Goal: Task Accomplishment & Management: Use online tool/utility

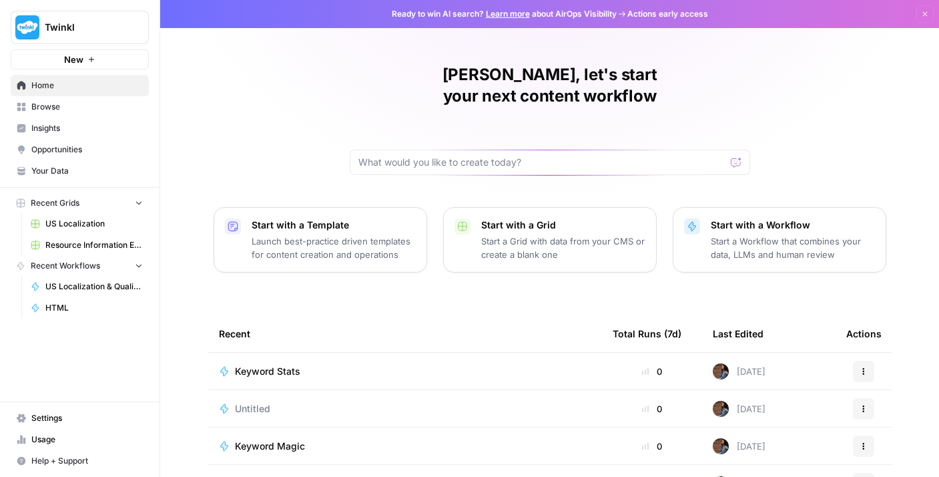
click at [93, 109] on span "Browse" at bounding box center [86, 107] width 111 height 12
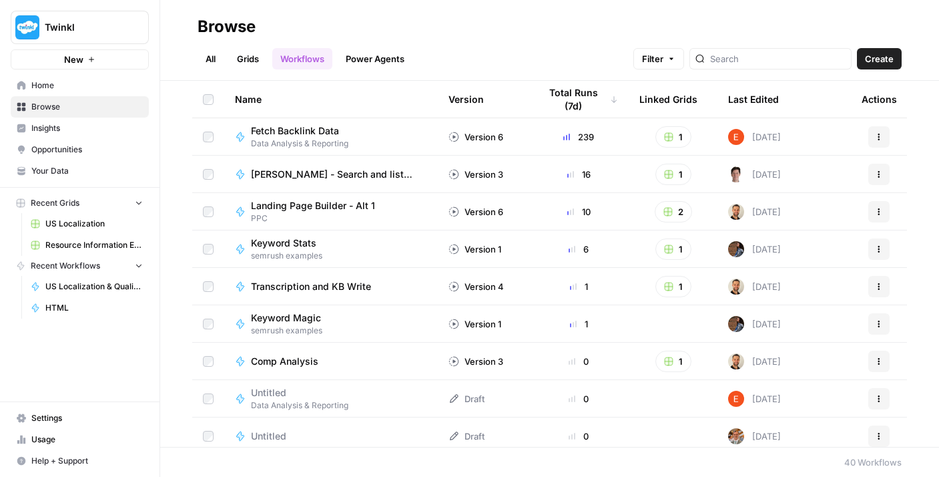
click at [248, 62] on link "Grids" at bounding box center [248, 58] width 38 height 21
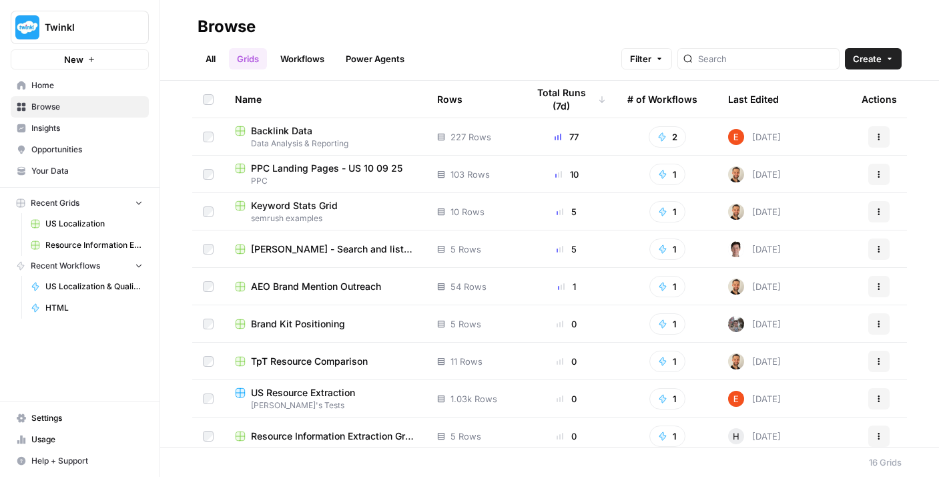
click at [294, 53] on link "Workflows" at bounding box center [302, 58] width 60 height 21
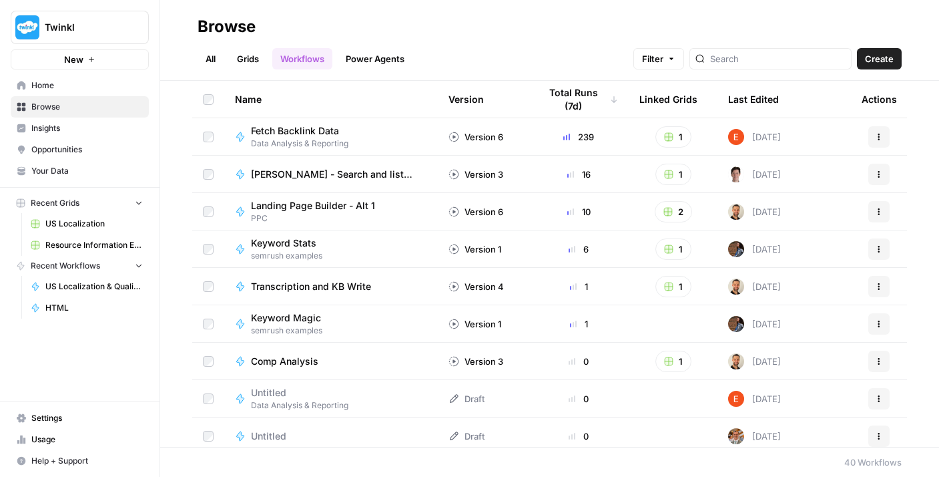
click at [201, 63] on link "All" at bounding box center [211, 58] width 26 height 21
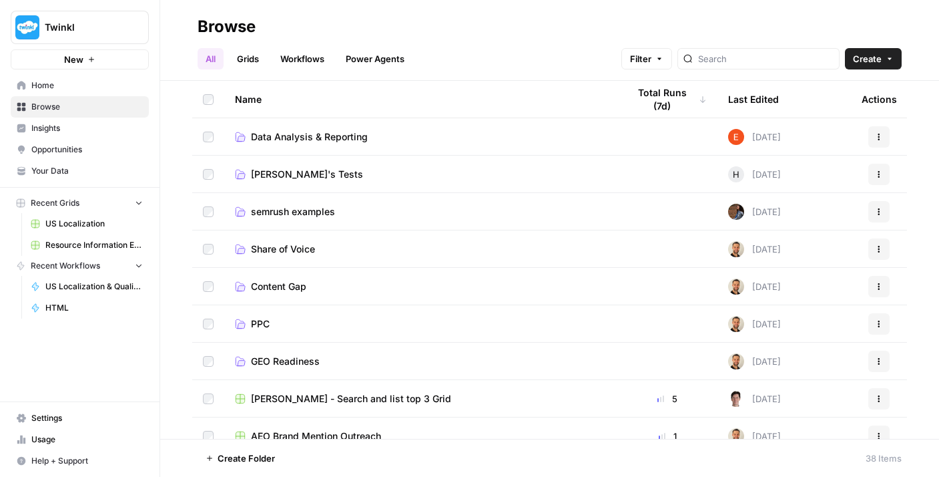
click at [306, 63] on link "Workflows" at bounding box center [302, 58] width 60 height 21
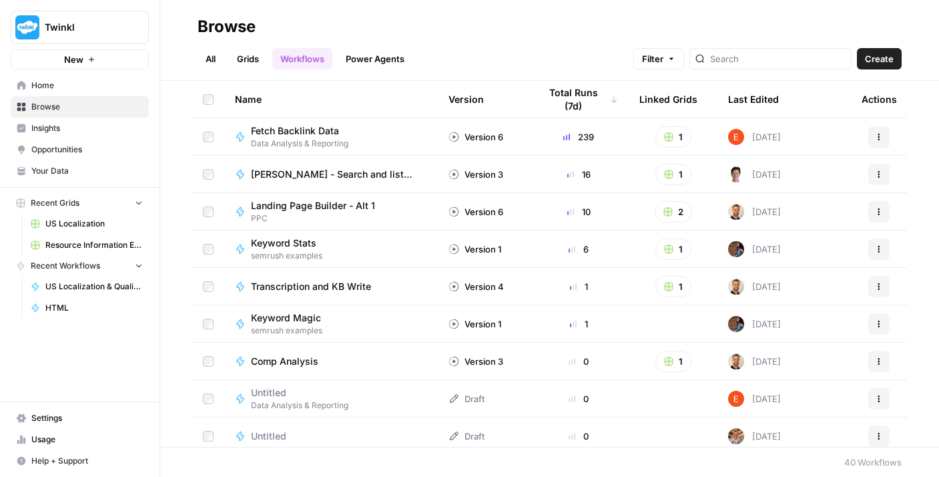
click at [869, 46] on div "All Grids Workflows Power Agents Filter Create" at bounding box center [550, 53] width 704 height 32
click at [872, 55] on span "Create" at bounding box center [879, 58] width 29 height 13
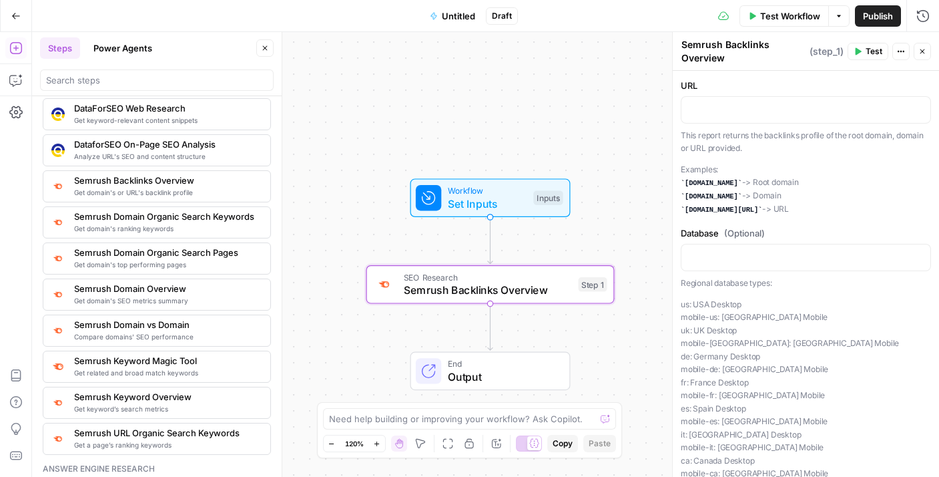
drag, startPoint x: 228, startPoint y: 194, endPoint x: 797, endPoint y: 2, distance: 600.7
click at [716, 114] on p at bounding box center [805, 108] width 233 height 13
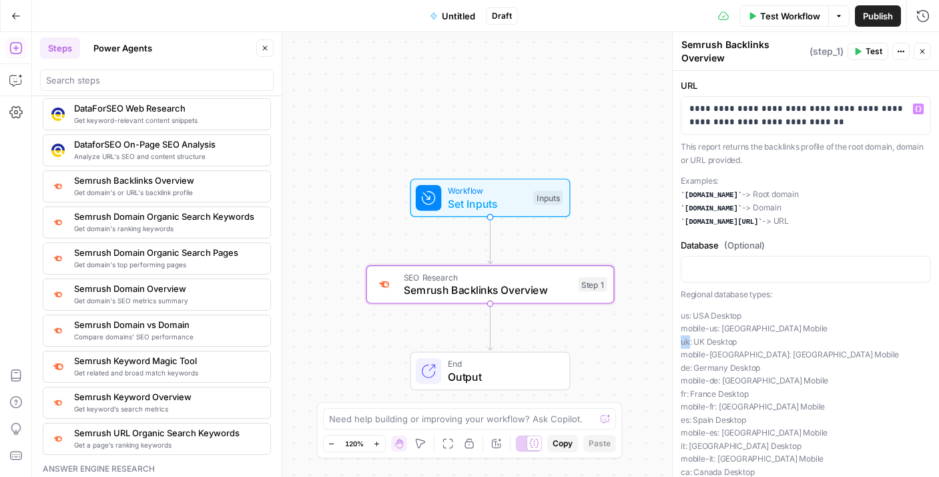
drag, startPoint x: 690, startPoint y: 340, endPoint x: 679, endPoint y: 340, distance: 11.3
click at [679, 340] on div "**********" at bounding box center [805, 254] width 267 height 445
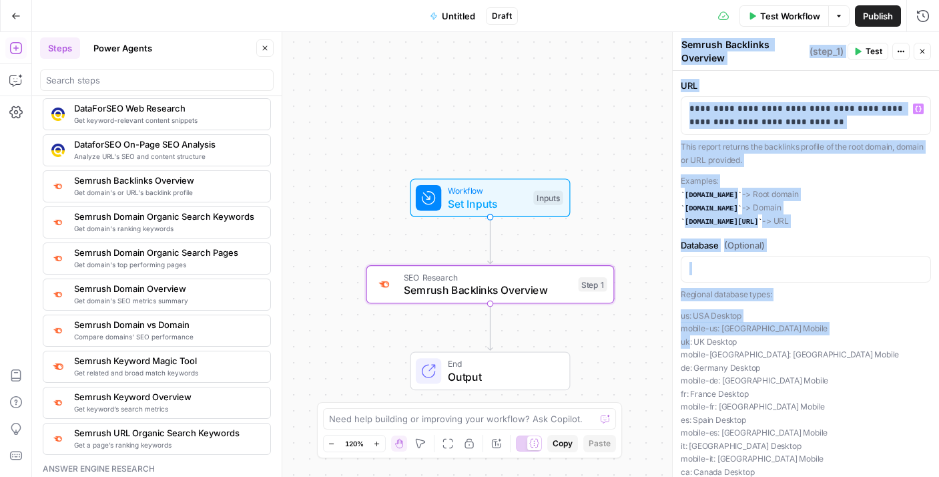
click at [686, 342] on p "us: [GEOGRAPHIC_DATA] Desktop mobile-us: [GEOGRAPHIC_DATA] [GEOGRAPHIC_DATA] [G…" at bounding box center [806, 420] width 250 height 222
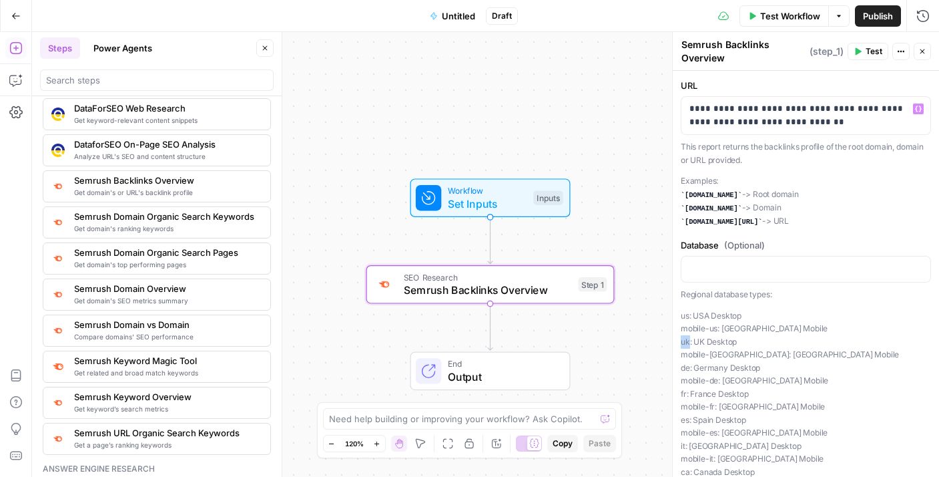
click at [686, 342] on p "us: [GEOGRAPHIC_DATA] Desktop mobile-us: [GEOGRAPHIC_DATA] [GEOGRAPHIC_DATA] [G…" at bounding box center [806, 420] width 250 height 222
click at [722, 283] on div "Database (Optional) Regional database types: us: [GEOGRAPHIC_DATA] Desktop mobi…" at bounding box center [806, 384] width 250 height 292
click at [717, 274] on div at bounding box center [805, 269] width 249 height 26
click at [878, 43] on button "Test" at bounding box center [868, 51] width 41 height 17
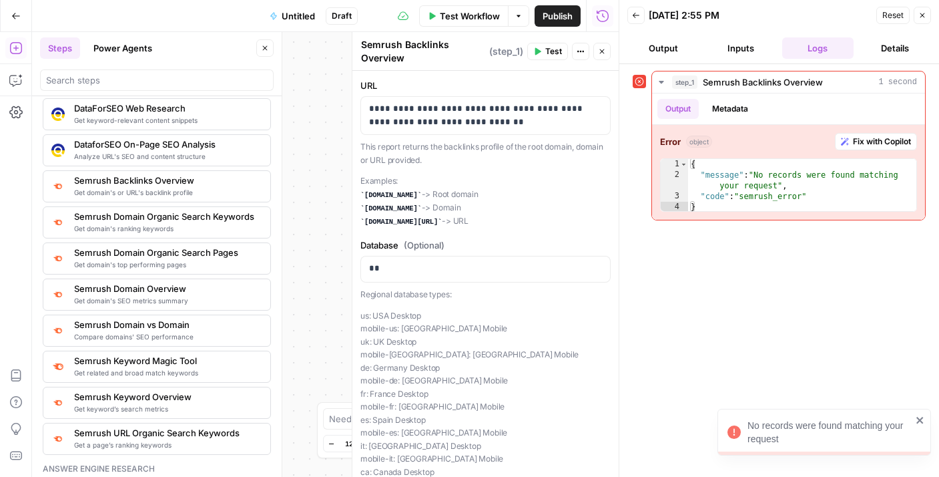
click at [924, 13] on icon "button" at bounding box center [922, 15] width 5 height 5
